Goal: Information Seeking & Learning: Learn about a topic

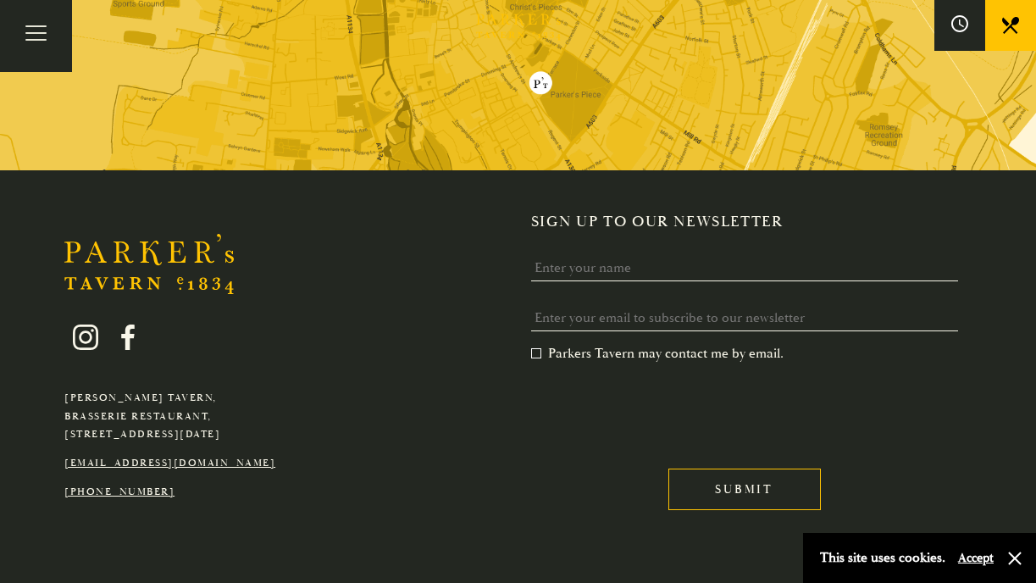
scroll to position [3260, 0]
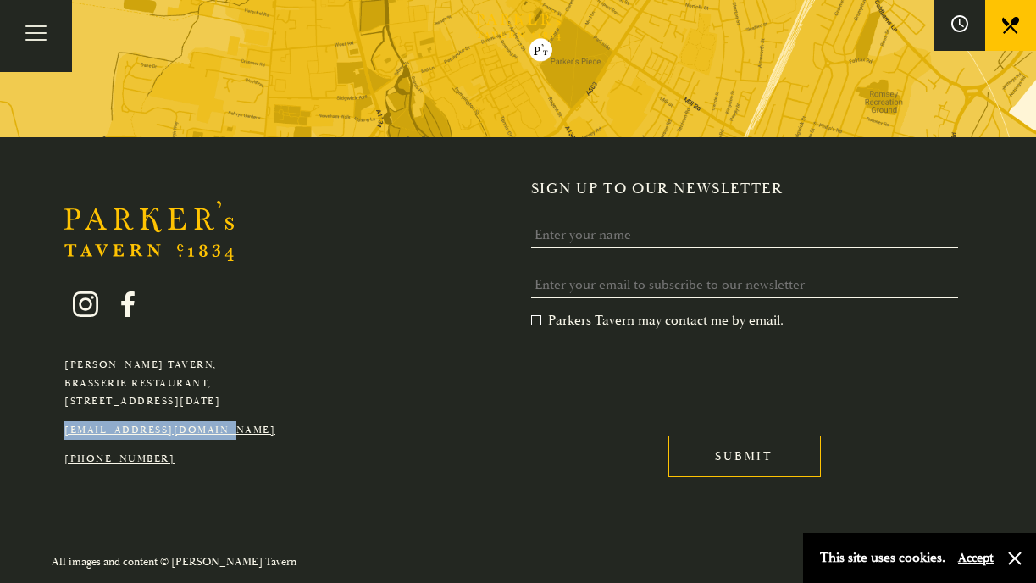
drag, startPoint x: 255, startPoint y: 426, endPoint x: 56, endPoint y: 431, distance: 199.1
click at [55, 430] on div "Parker's Tavern, Brasserie Restaurant, Regent Street, Cambridge, CB2 1AD hello@…" at bounding box center [170, 367] width 236 height 202
copy link "[EMAIL_ADDRESS][DOMAIN_NAME]"
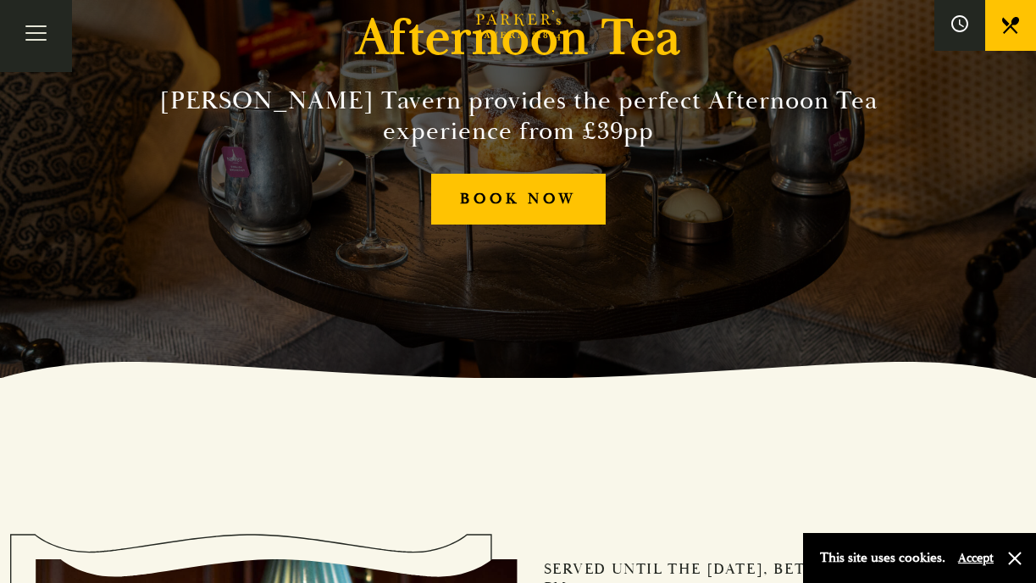
scroll to position [0, 0]
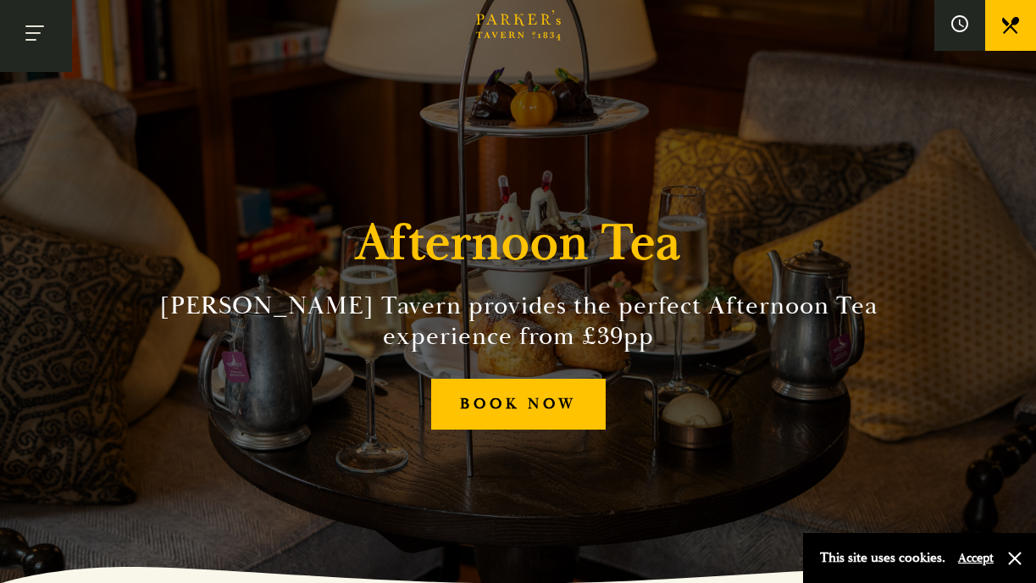
click at [25, 37] on button "Toggle navigation" at bounding box center [36, 36] width 72 height 72
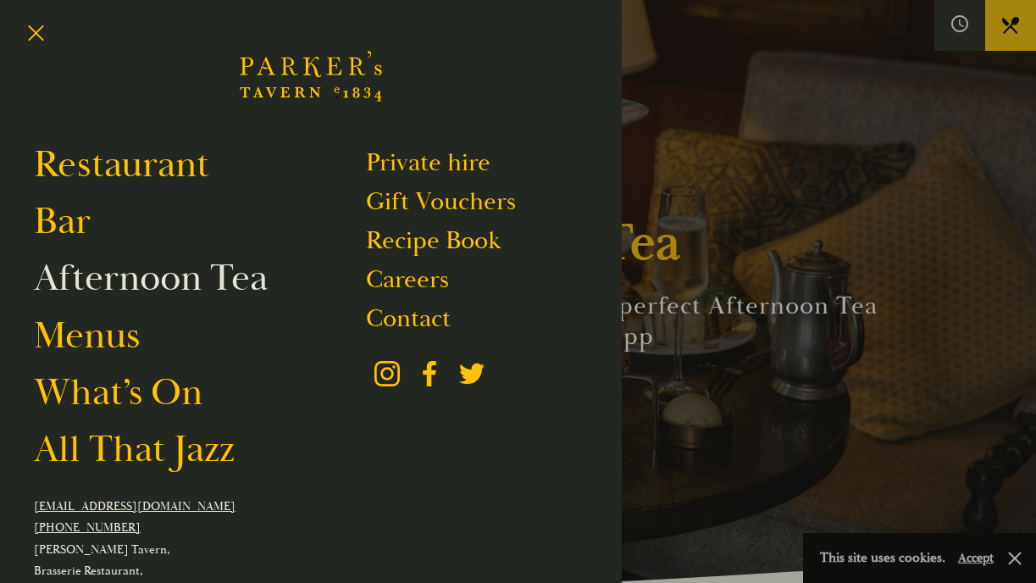
click at [111, 269] on link "Afternoon Tea" at bounding box center [151, 277] width 234 height 47
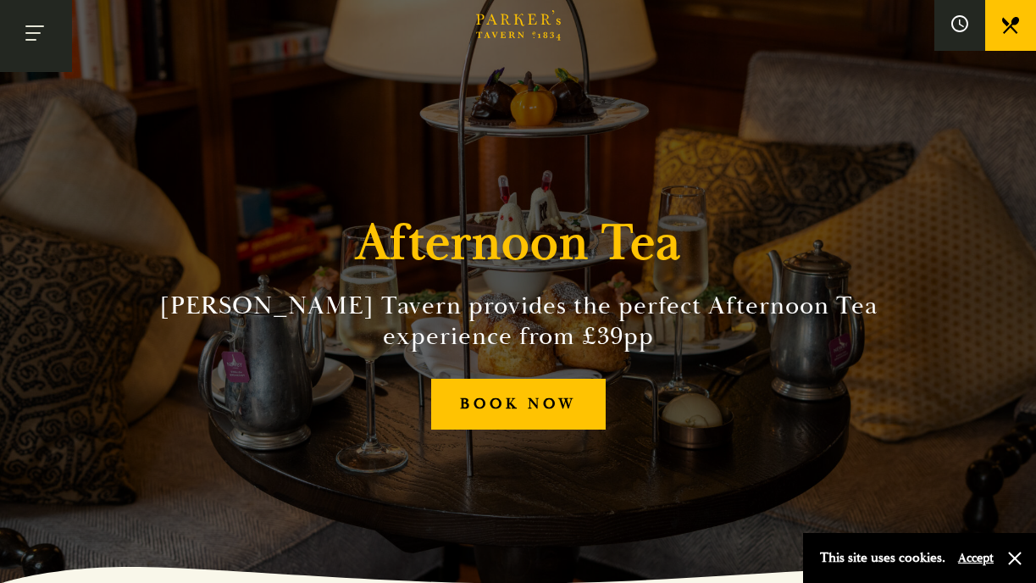
click at [56, 28] on button "Toggle navigation" at bounding box center [36, 36] width 72 height 72
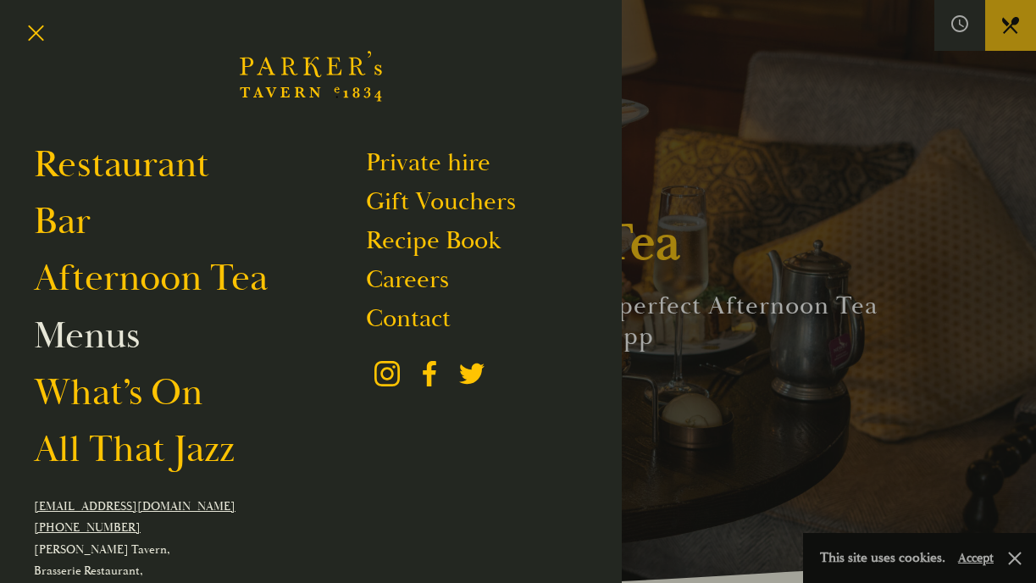
click at [126, 359] on link "Menus" at bounding box center [87, 335] width 106 height 47
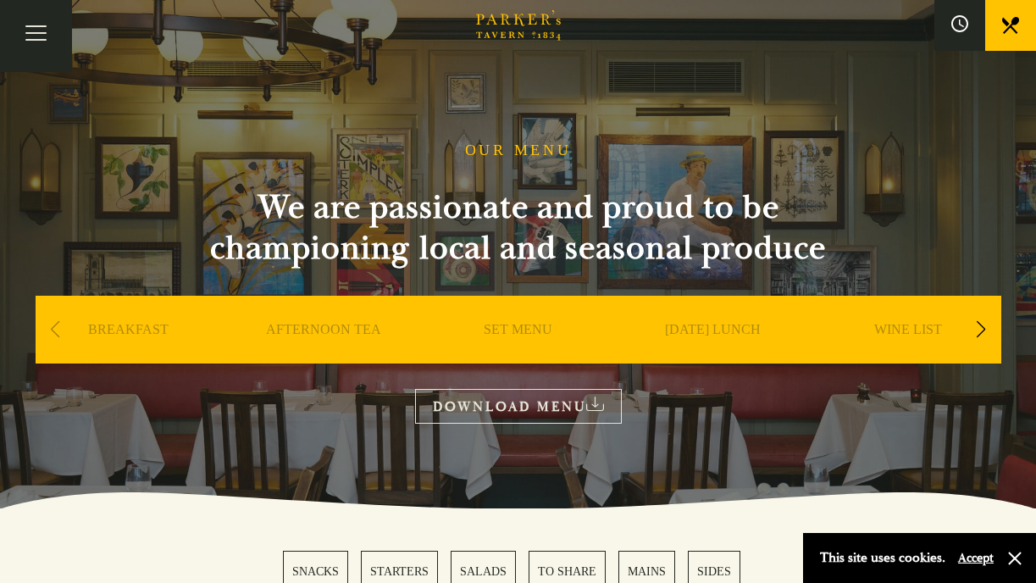
scroll to position [17, 0]
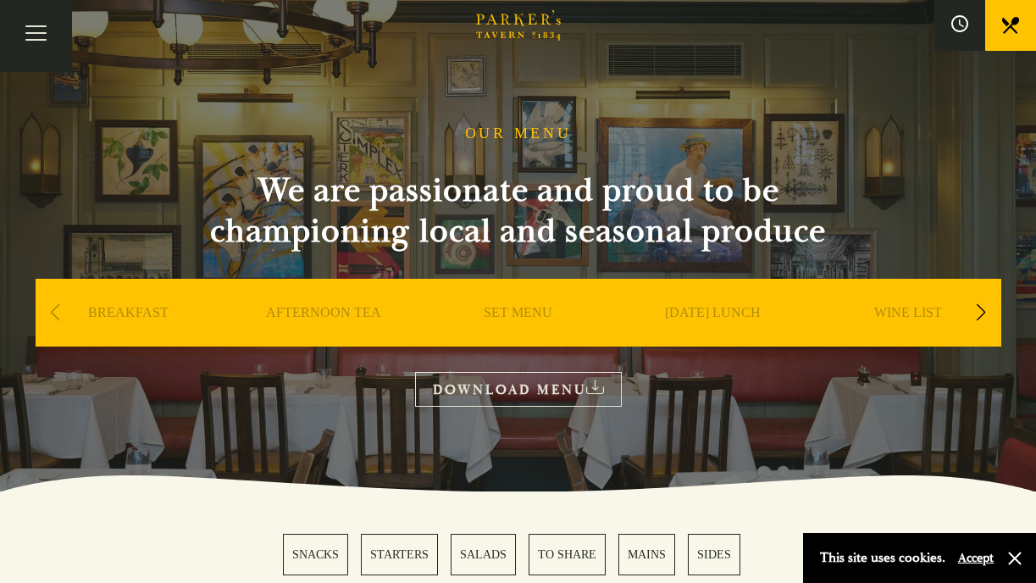
click at [322, 317] on link "AFTERNOON TEA" at bounding box center [323, 338] width 115 height 68
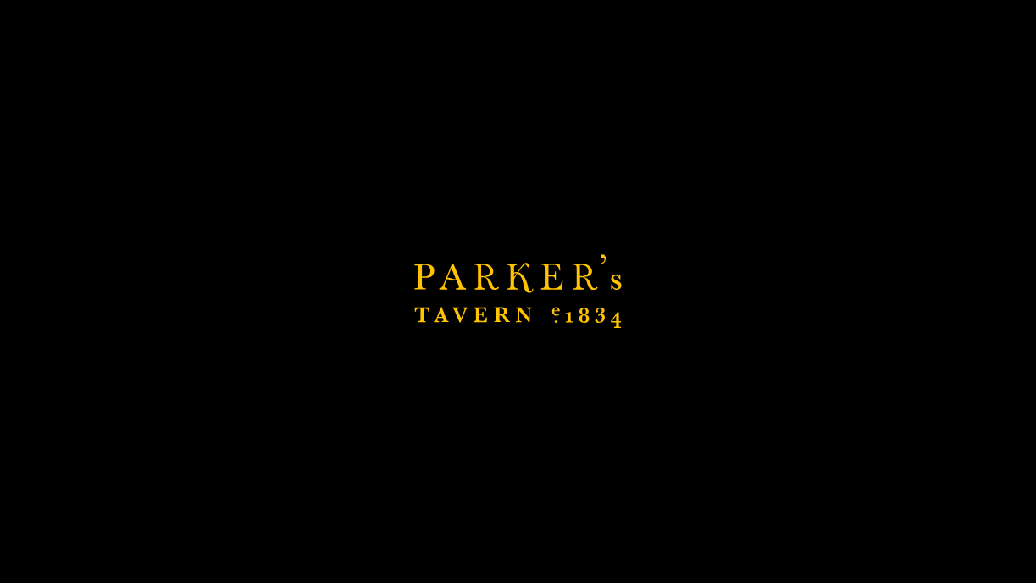
scroll to position [249, 0]
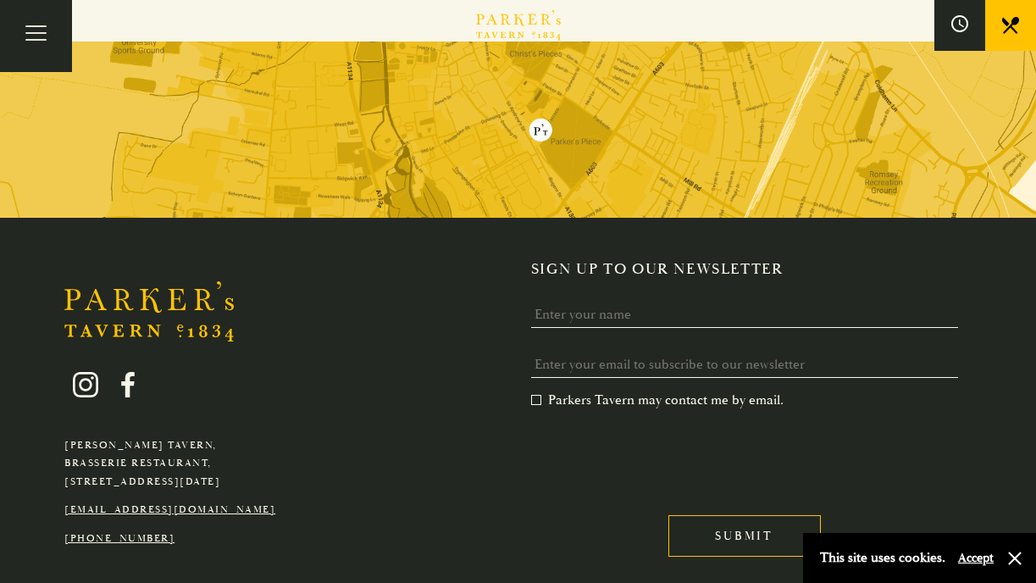
scroll to position [4162, 0]
